Goal: Information Seeking & Learning: Check status

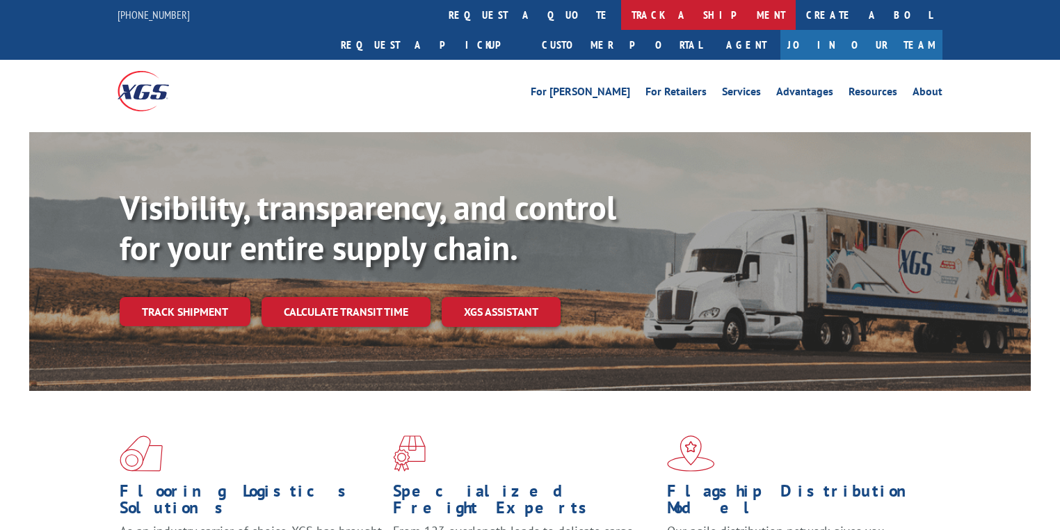
click at [621, 17] on link "track a shipment" at bounding box center [708, 15] width 175 height 30
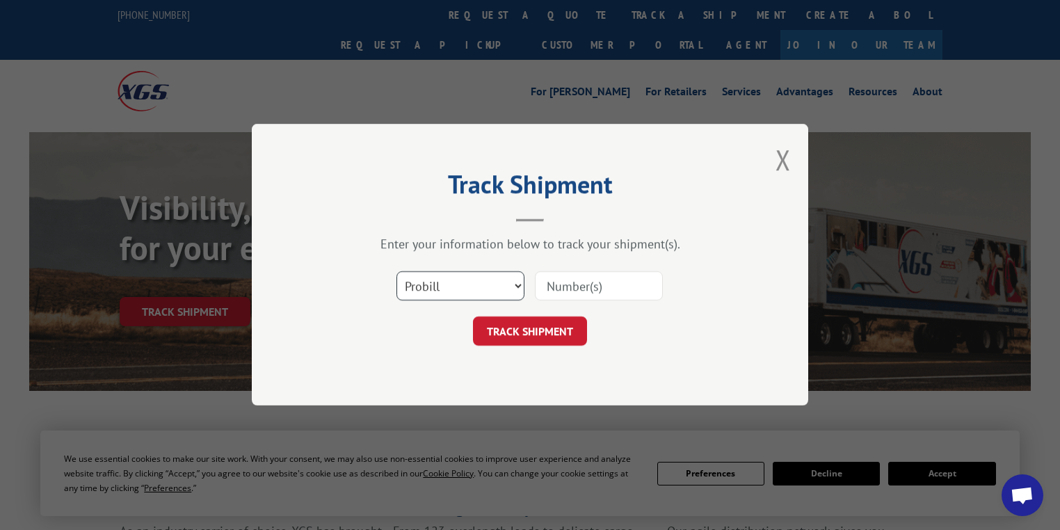
click at [427, 296] on select "Select category... Probill BOL PO" at bounding box center [460, 286] width 128 height 29
select select "po"
click at [396, 272] on select "Select category... Probill BOL PO" at bounding box center [460, 286] width 128 height 29
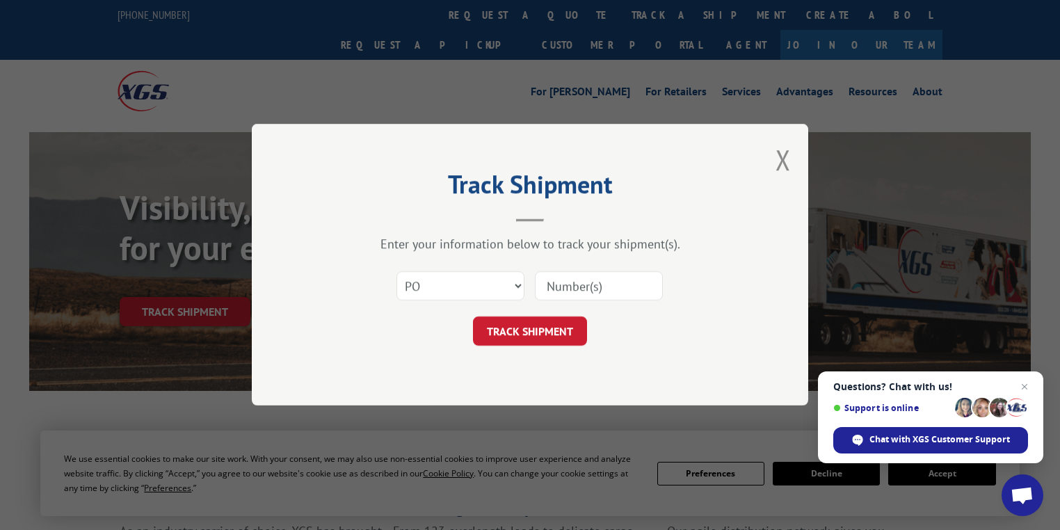
click at [584, 293] on input at bounding box center [599, 286] width 128 height 29
paste input "25524513"
type input "25524513"
click at [571, 328] on button "TRACK SHIPMENT" at bounding box center [530, 331] width 114 height 29
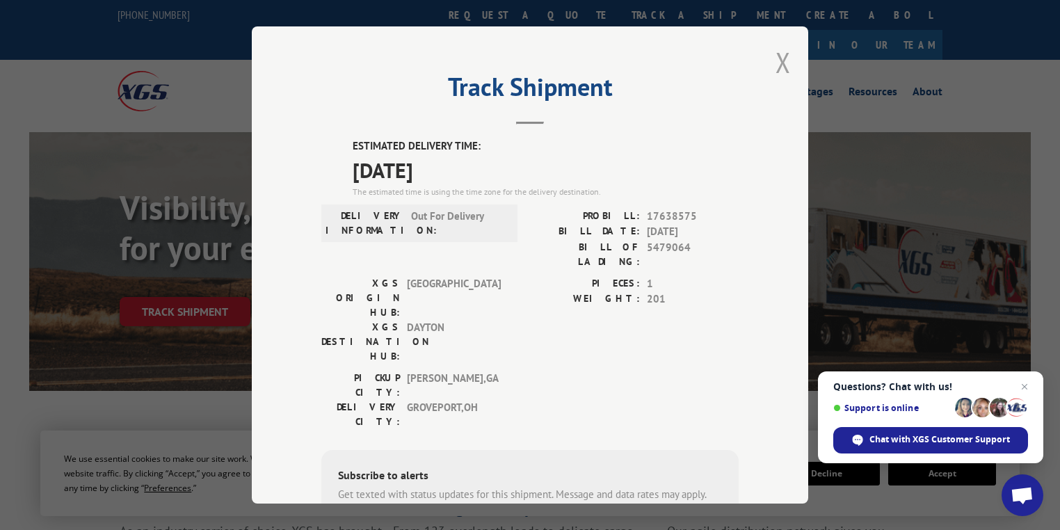
click at [782, 63] on button "Close modal" at bounding box center [782, 62] width 15 height 37
